Goal: Find specific page/section: Find specific page/section

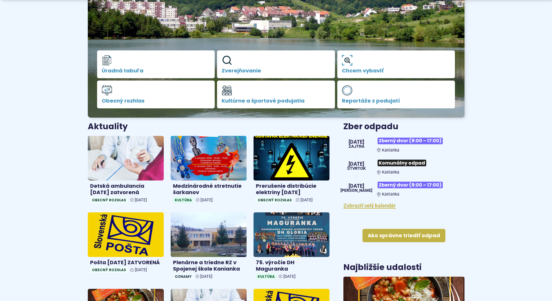
scroll to position [116, 0]
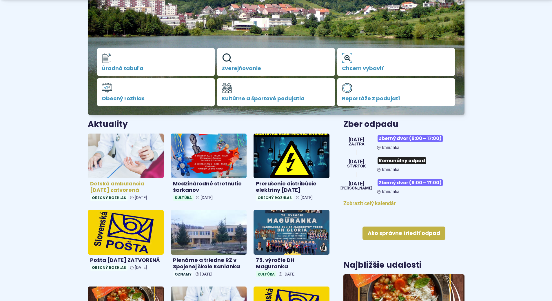
click at [119, 188] on h4 "Detská ambulancia [DATE] zatvorená" at bounding box center [125, 186] width 71 height 13
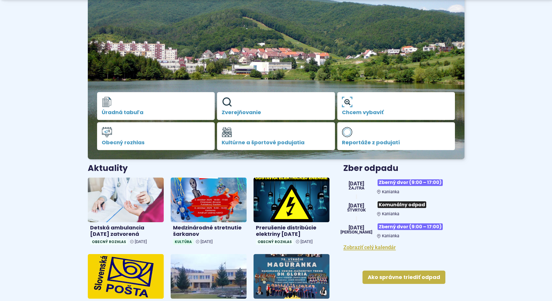
scroll to position [145, 0]
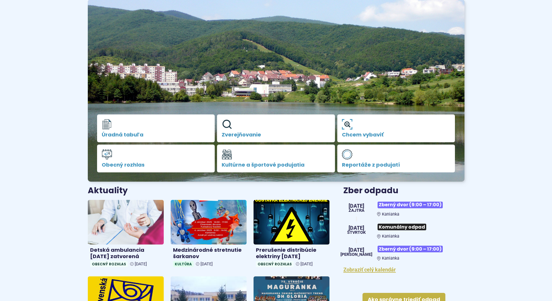
scroll to position [174, 0]
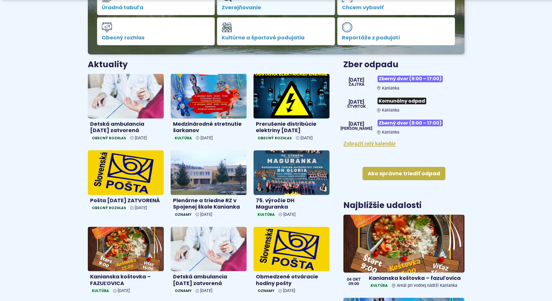
click at [275, 2] on link "Zverejňovanie" at bounding box center [276, 1] width 118 height 28
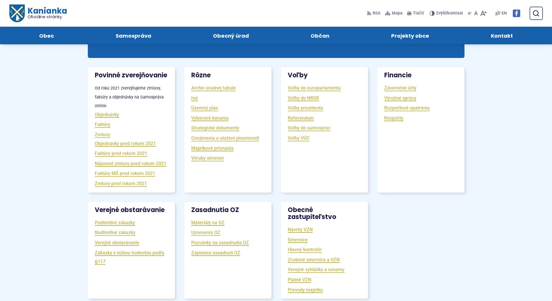
scroll to position [58, 0]
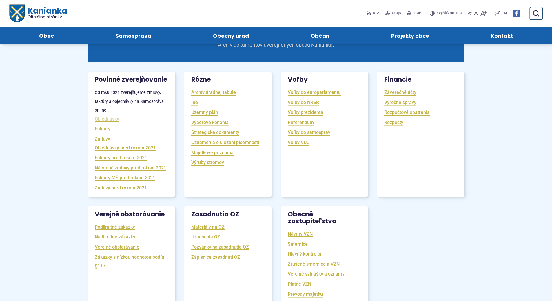
click at [103, 122] on link "Objednávky" at bounding box center [107, 119] width 24 height 7
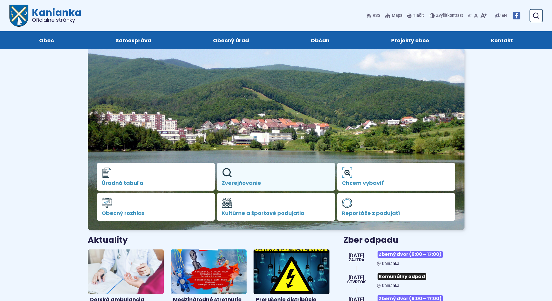
click at [257, 180] on span "Zverejňovanie" at bounding box center [276, 183] width 109 height 6
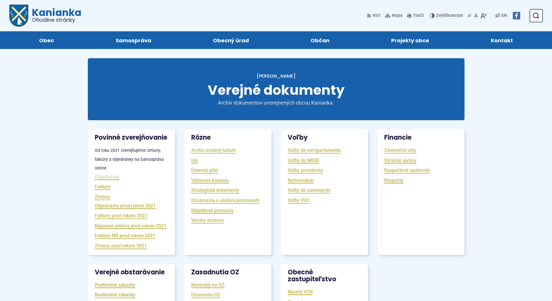
click at [105, 180] on link "Objednávky" at bounding box center [107, 177] width 24 height 7
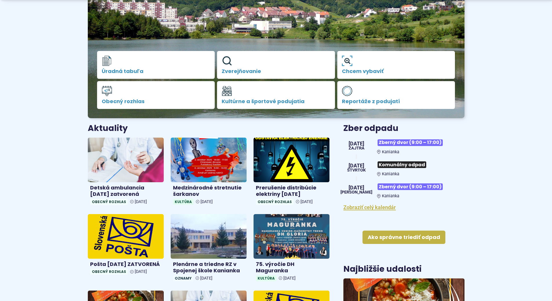
scroll to position [145, 0]
